Goal: Information Seeking & Learning: Learn about a topic

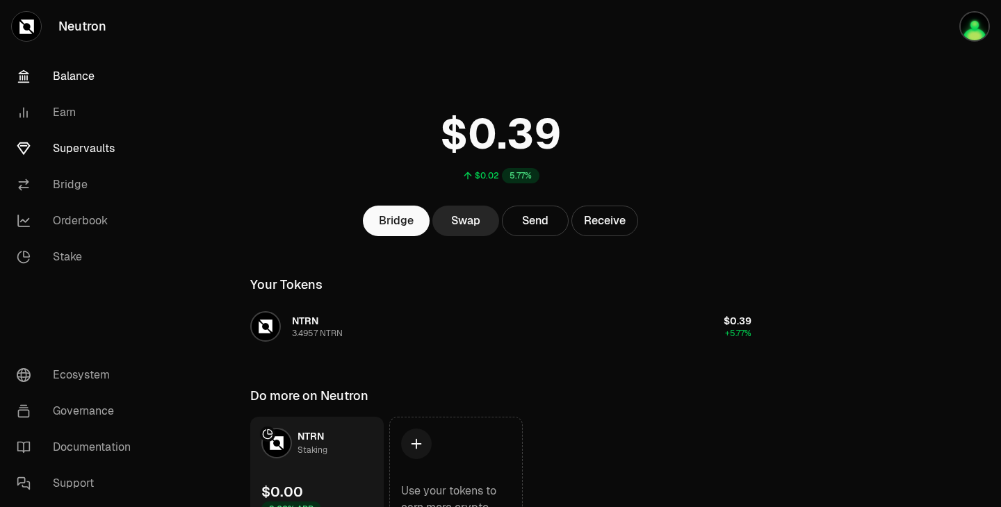
click at [88, 154] on link "Supervaults" at bounding box center [78, 149] width 145 height 36
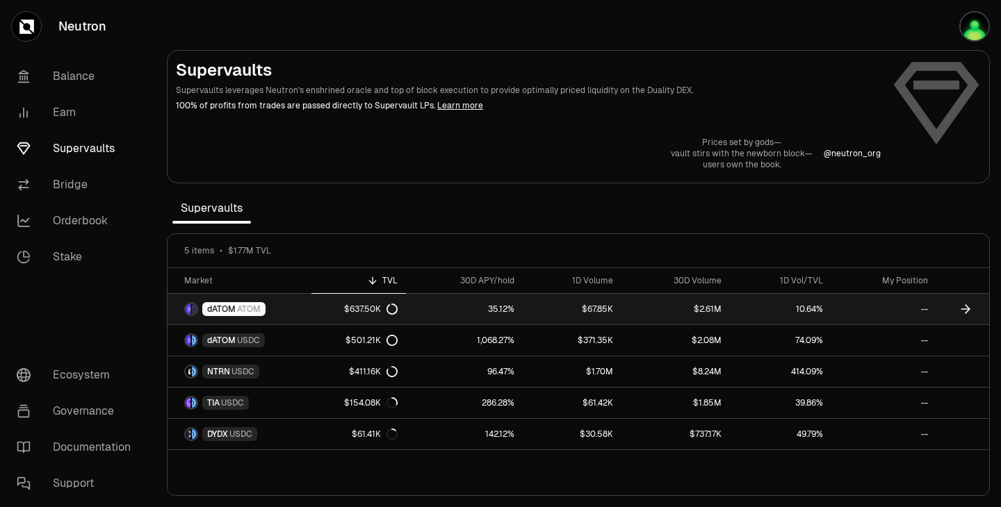
click at [492, 303] on link "35.12%" at bounding box center [464, 309] width 117 height 31
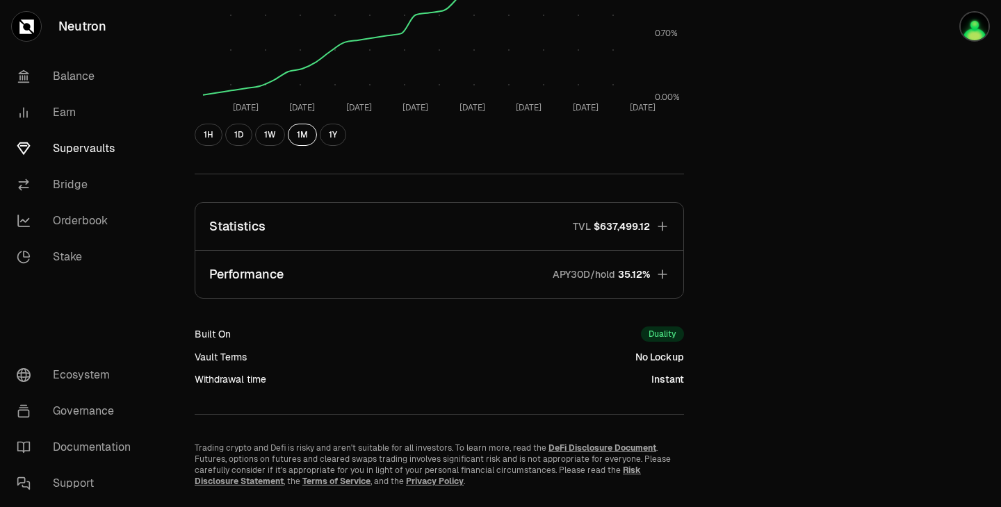
scroll to position [401, 0]
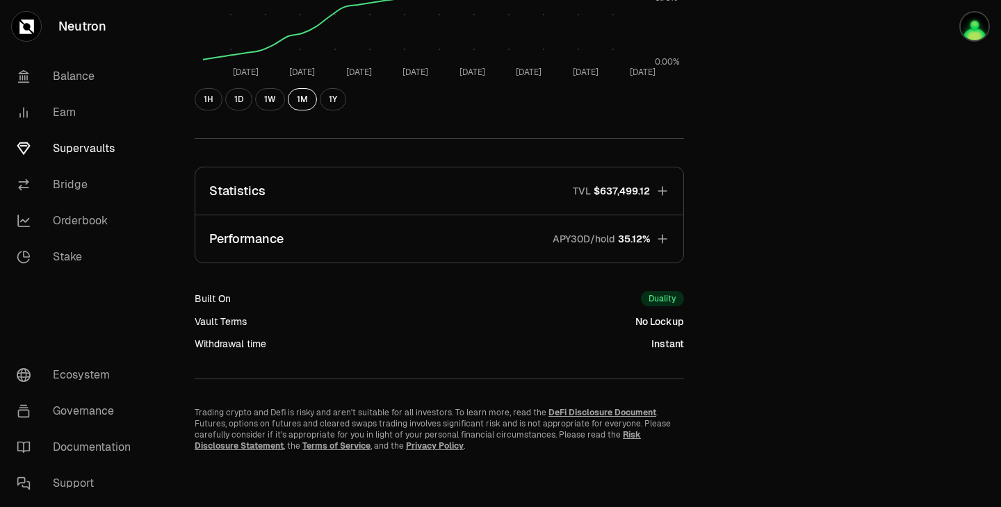
click at [666, 197] on icon "button" at bounding box center [662, 191] width 14 height 14
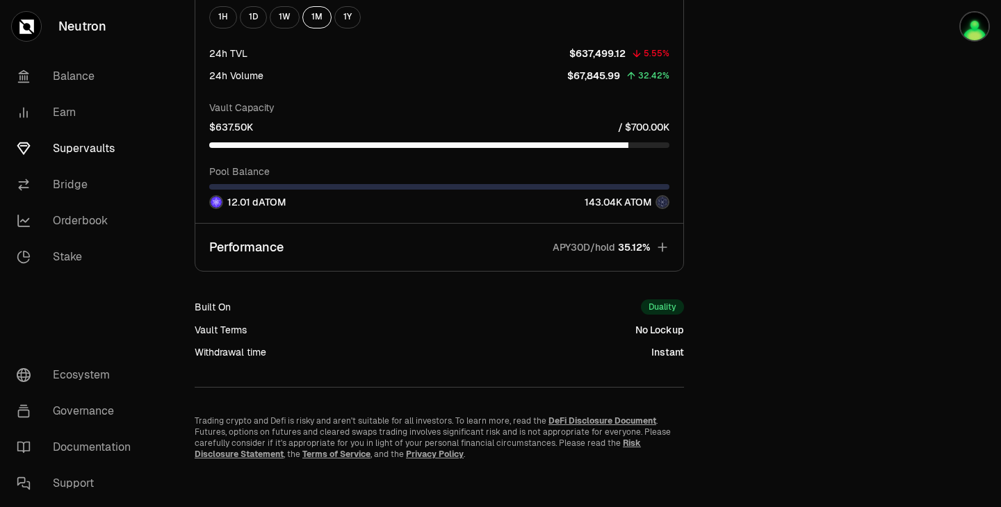
scroll to position [1333, 0]
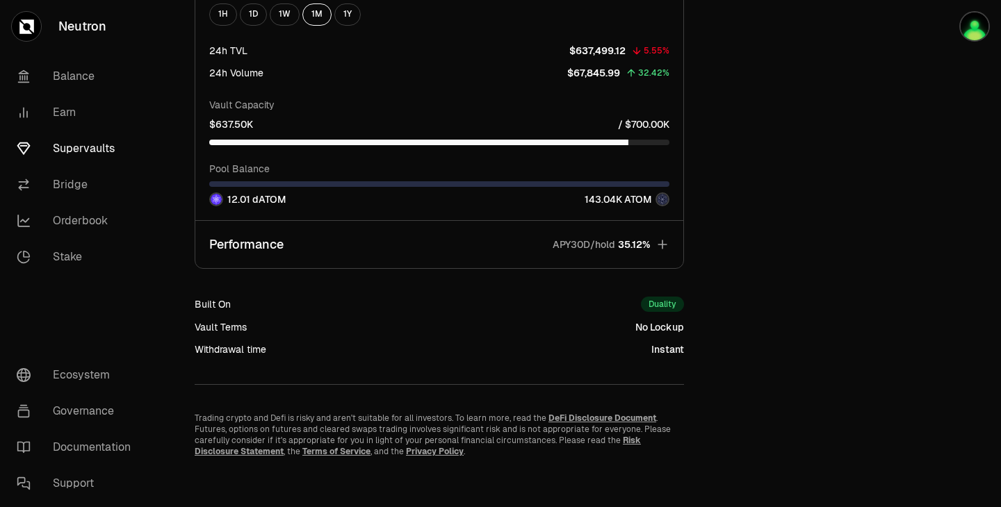
click at [662, 245] on icon "button" at bounding box center [661, 244] width 9 height 9
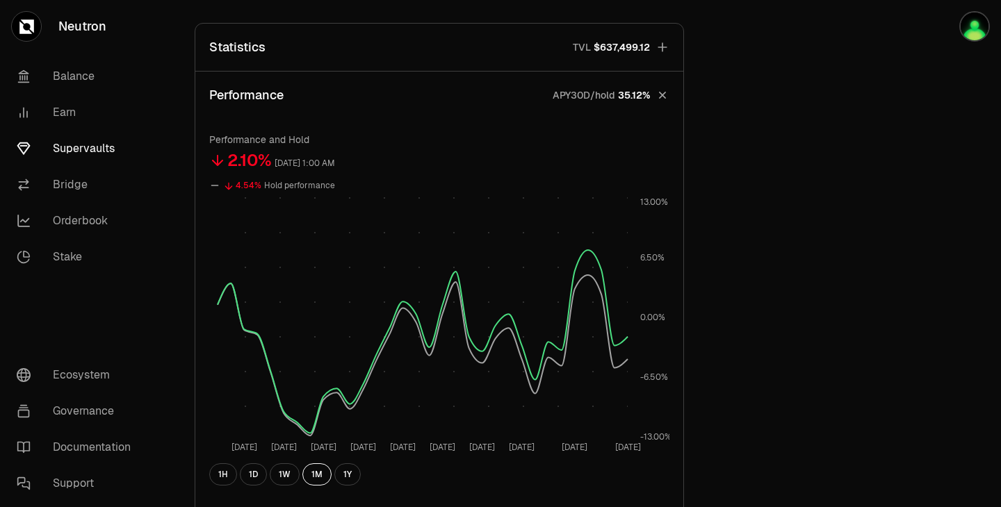
scroll to position [537, 0]
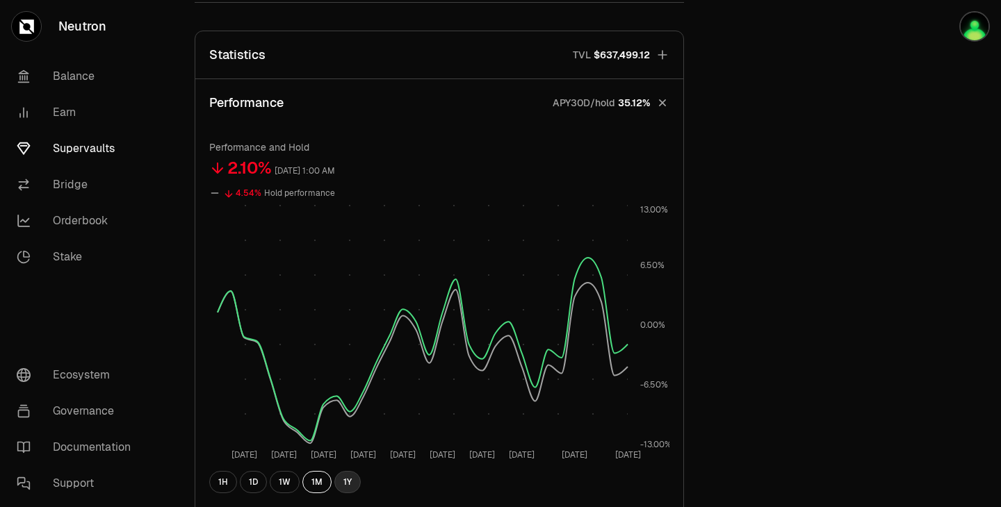
click at [344, 491] on button "1Y" at bounding box center [347, 482] width 26 height 22
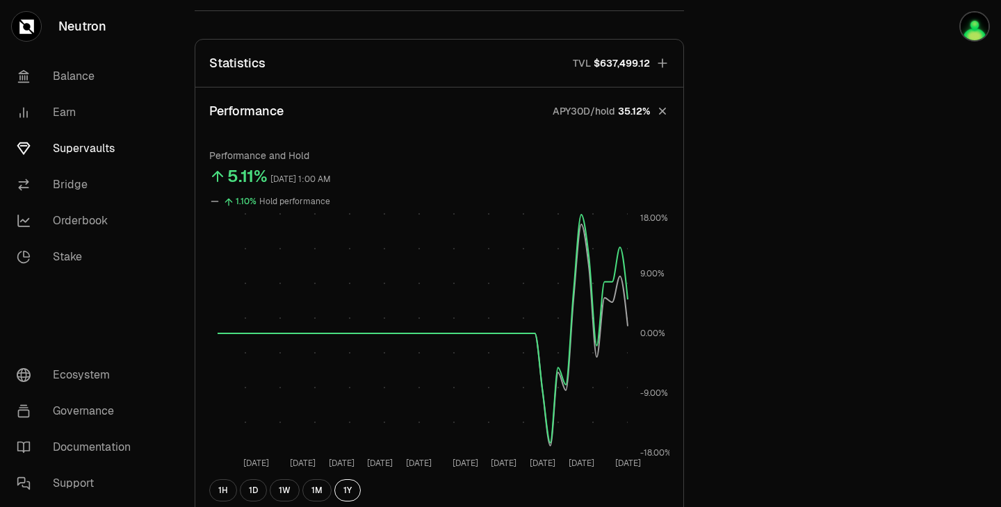
scroll to position [0, 0]
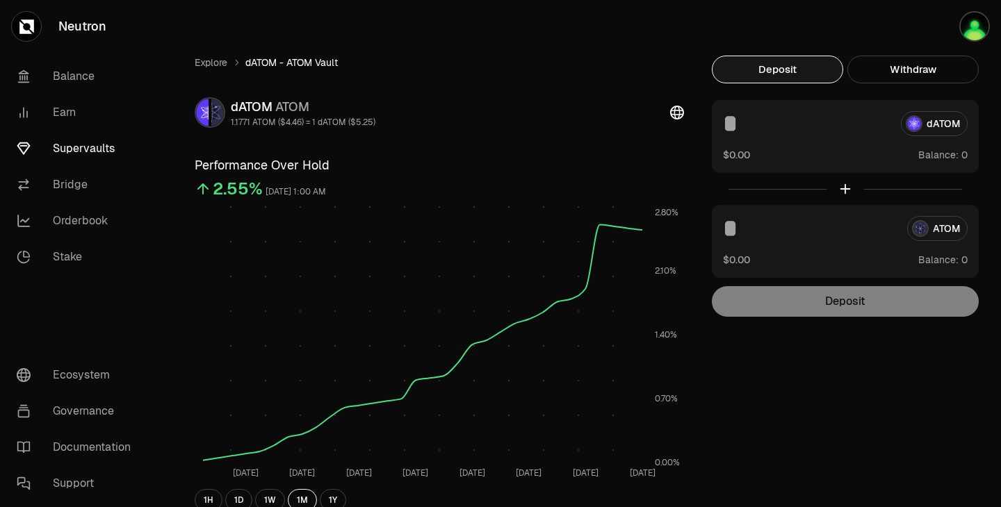
click at [79, 146] on link "Supervaults" at bounding box center [78, 149] width 145 height 36
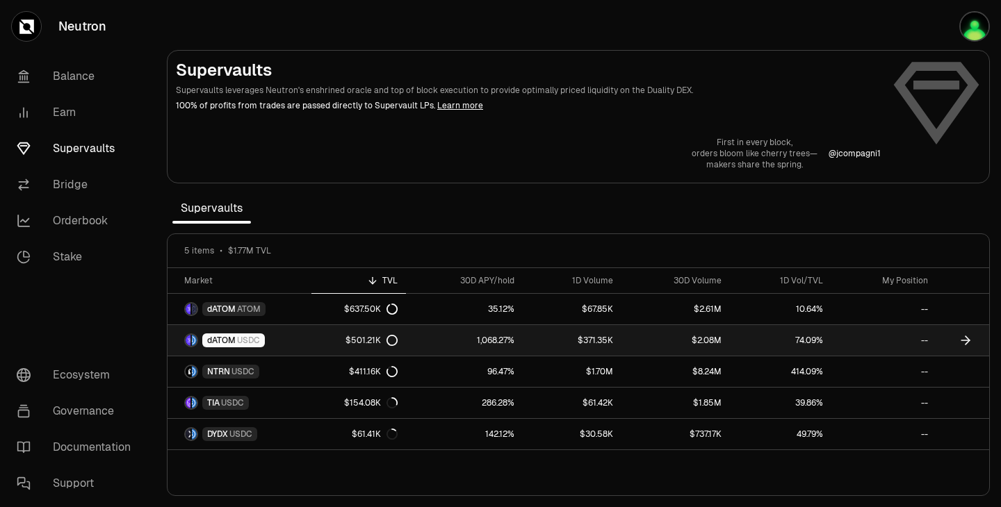
click at [507, 350] on link "1,068.27%" at bounding box center [464, 340] width 117 height 31
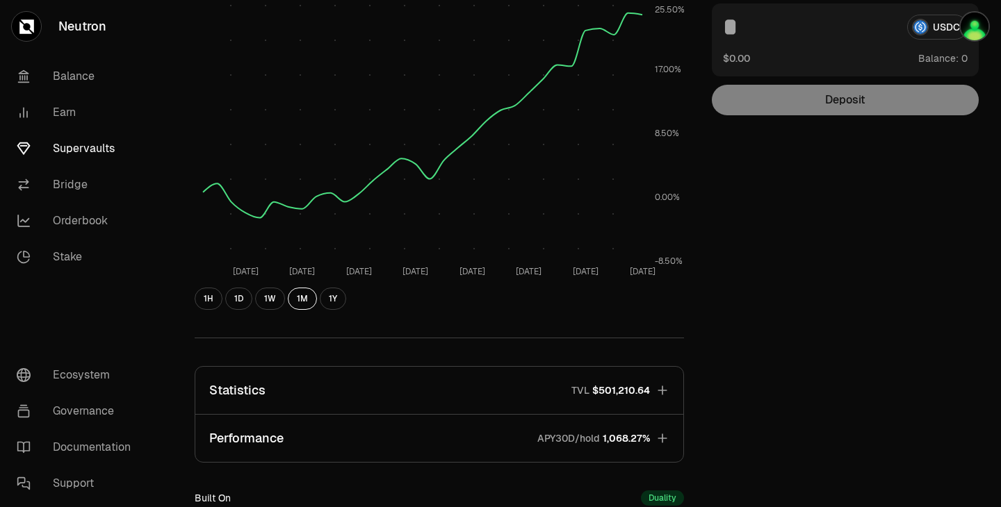
scroll to position [334, 0]
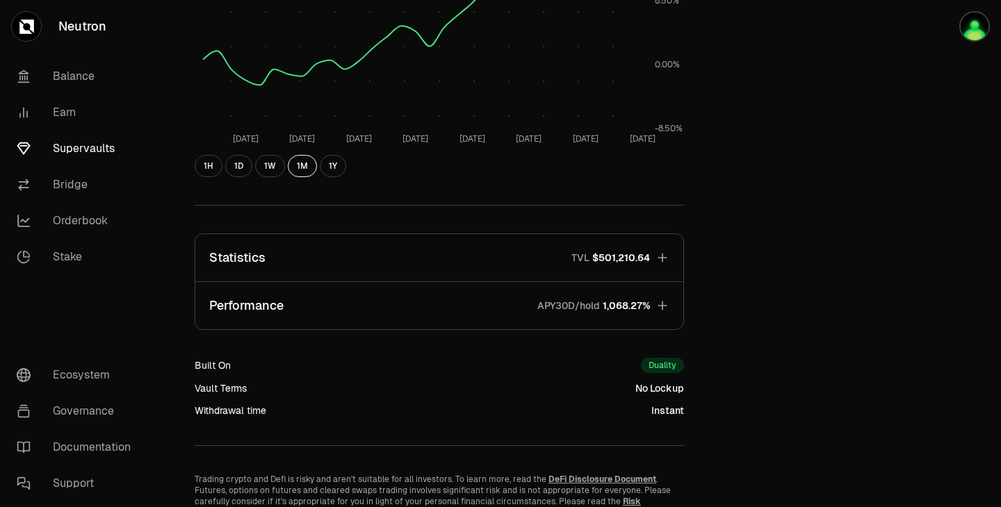
click at [661, 259] on icon "button" at bounding box center [662, 258] width 14 height 14
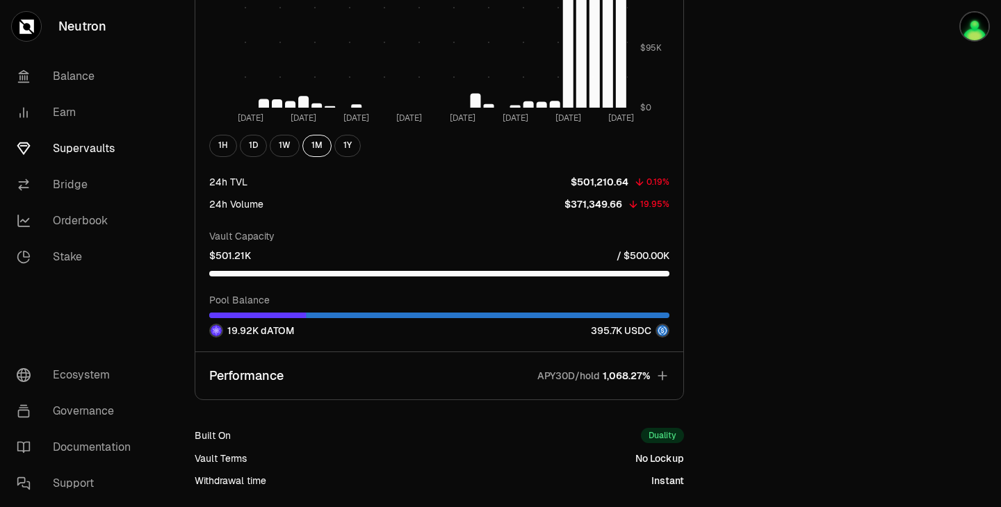
scroll to position [1238, 0]
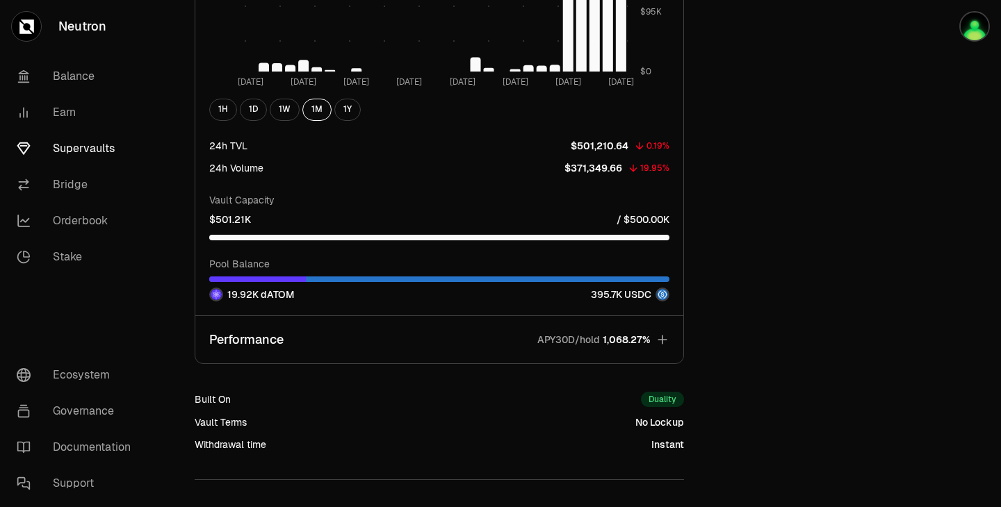
click at [667, 237] on div at bounding box center [439, 238] width 460 height 6
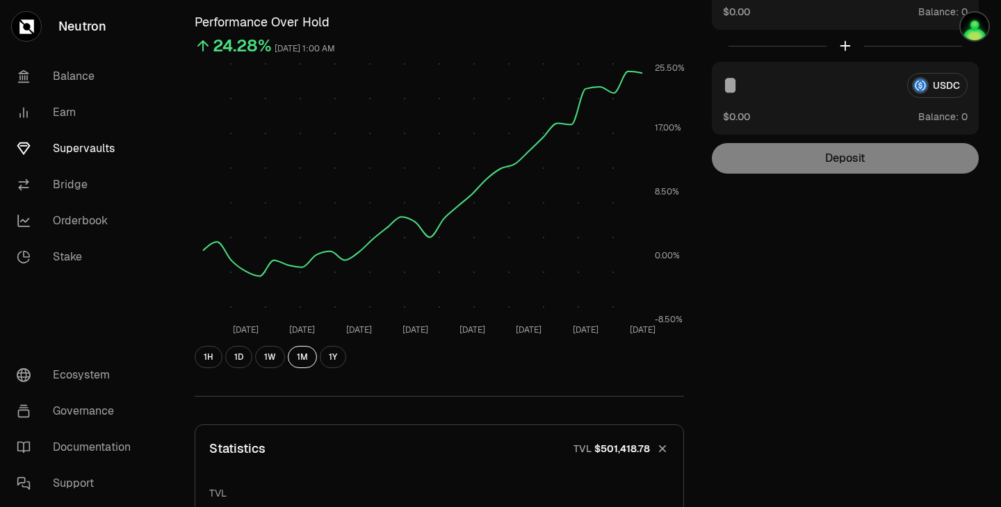
scroll to position [0, 0]
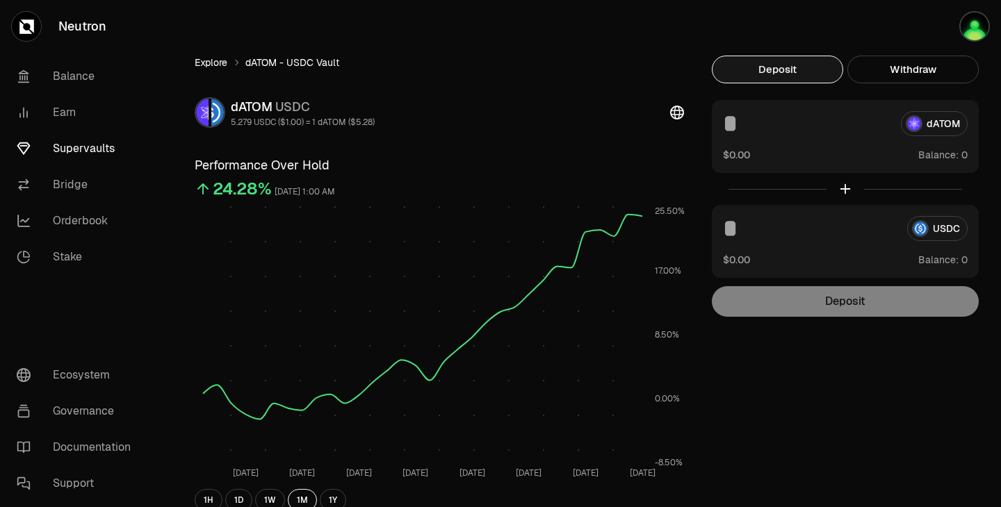
click at [224, 62] on link "Explore" at bounding box center [211, 63] width 33 height 14
